Goal: Task Accomplishment & Management: Use online tool/utility

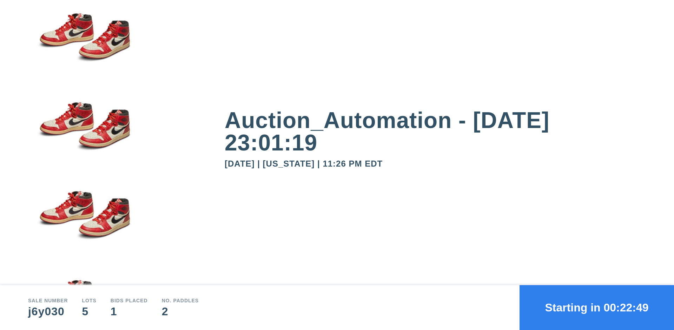
click at [597, 308] on button "Starting in 00:22:49" at bounding box center [597, 307] width 154 height 45
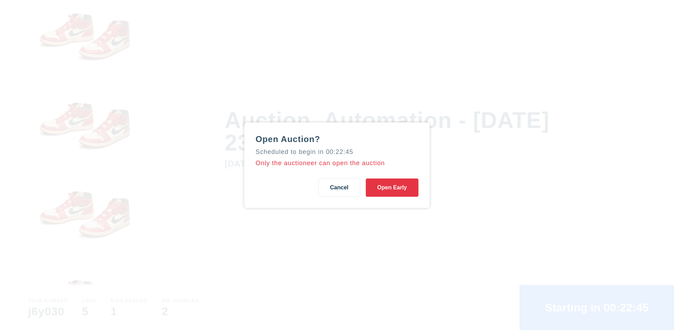
click at [392, 187] on button "Open Early" at bounding box center [392, 188] width 53 height 18
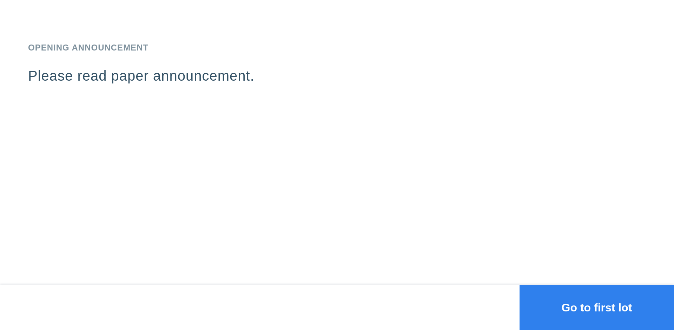
click at [597, 308] on button "Go to first lot" at bounding box center [597, 307] width 154 height 45
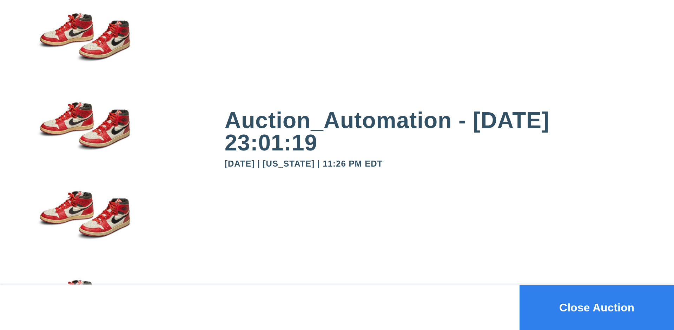
click at [597, 308] on button "Close Auction" at bounding box center [597, 307] width 154 height 45
